Goal: Find specific page/section

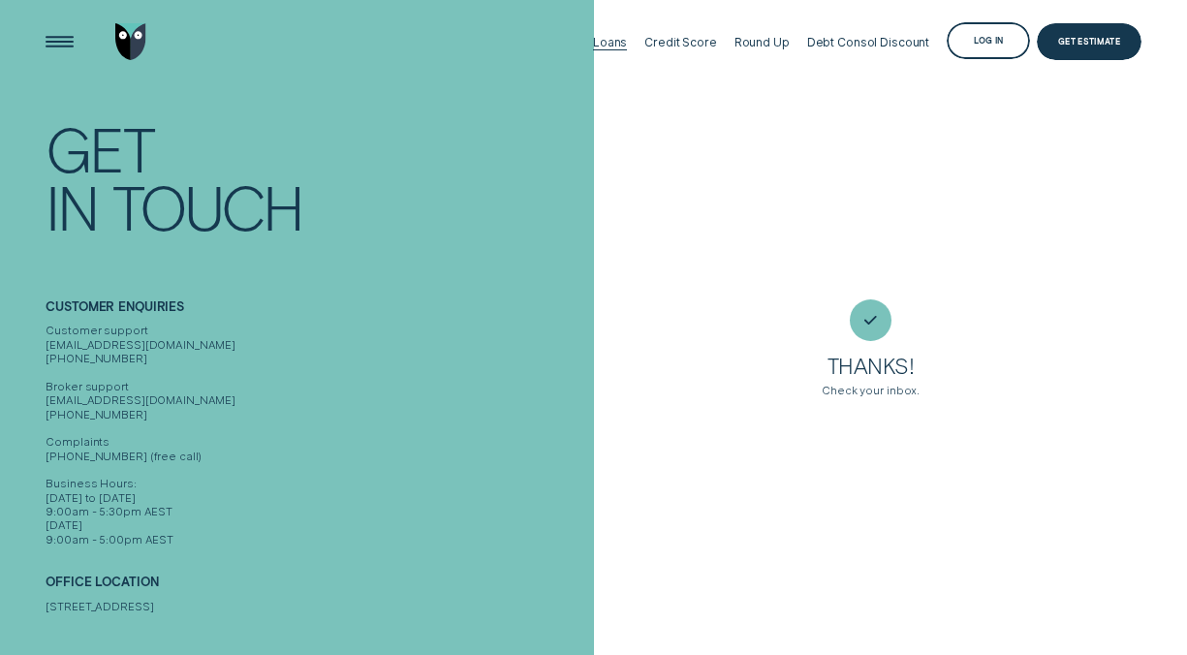
click at [627, 43] on div "Loans" at bounding box center [610, 42] width 34 height 15
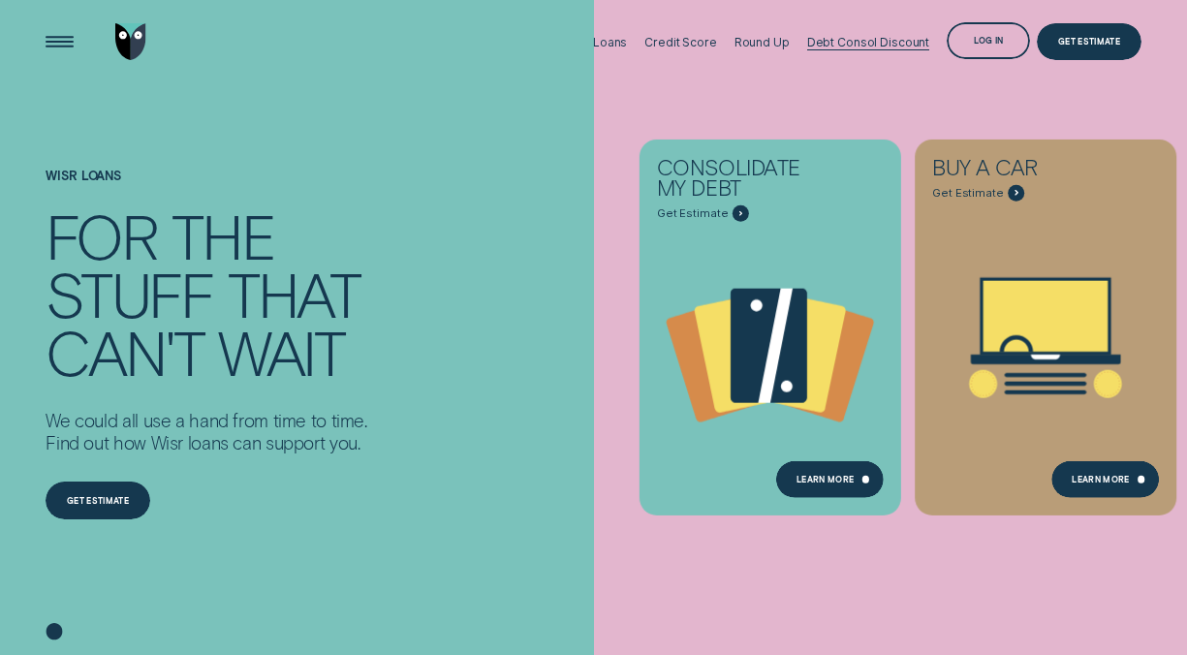
click at [858, 81] on div "Debt Consol Discount" at bounding box center [868, 41] width 123 height 83
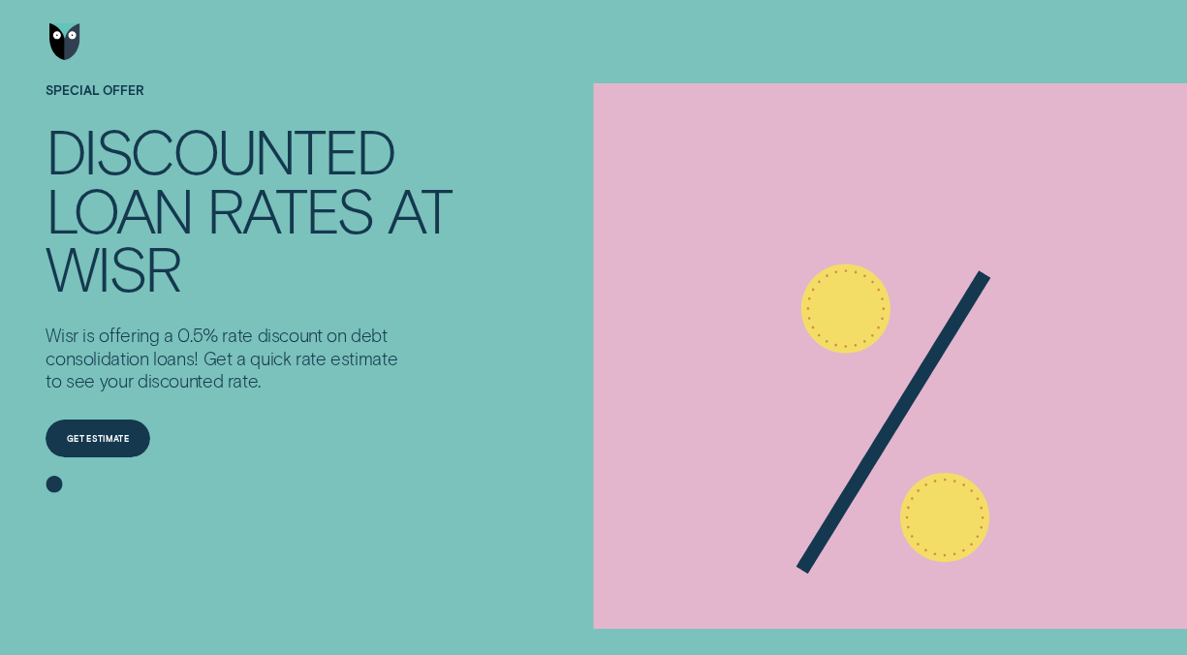
click at [71, 37] on img "Go to home page" at bounding box center [64, 42] width 31 height 38
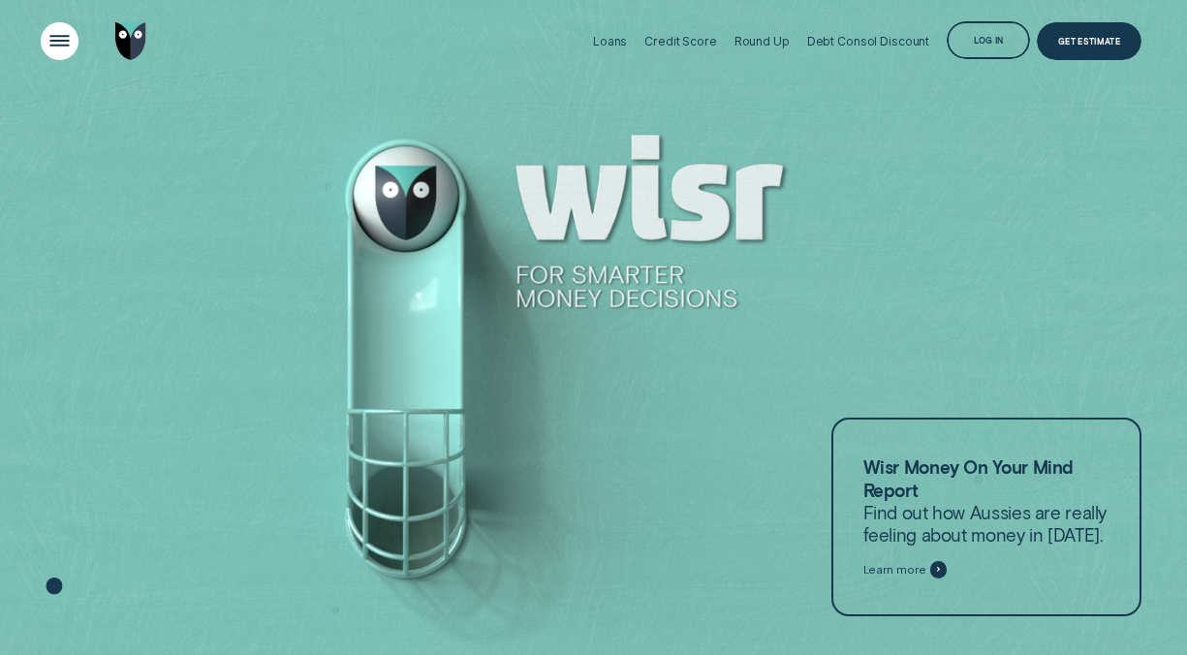
click at [60, 33] on div "Open Menu" at bounding box center [59, 41] width 53 height 53
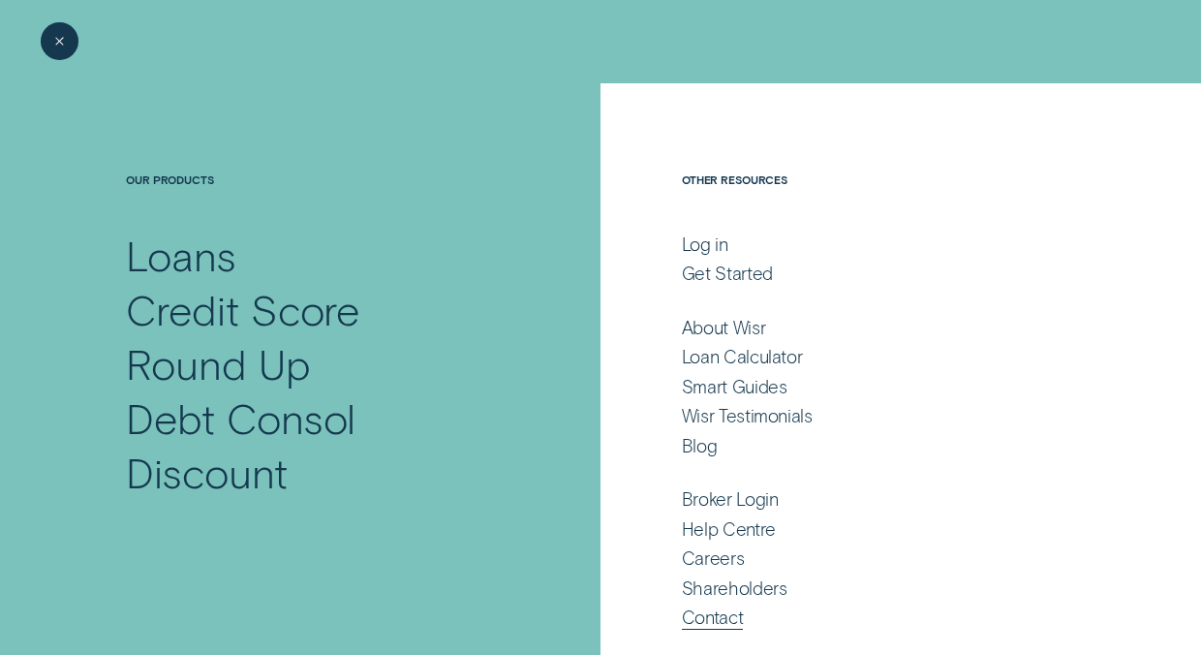
click at [727, 616] on div "Contact" at bounding box center [712, 617] width 61 height 22
